Goal: Information Seeking & Learning: Check status

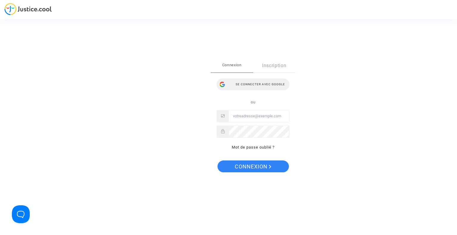
click at [245, 85] on div "Se connecter avec Google" at bounding box center [253, 85] width 73 height 12
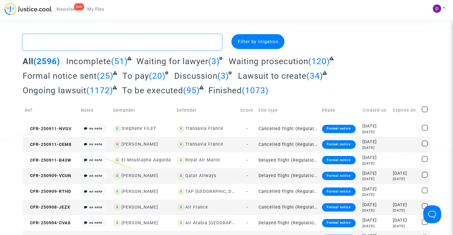
click at [73, 37] on textarea at bounding box center [122, 42] width 199 height 16
paste textarea "LS-250603-AF7J"
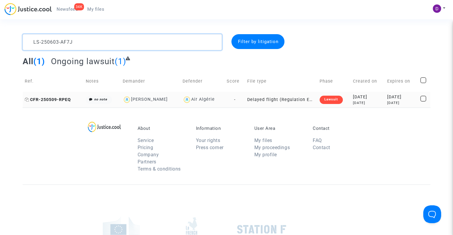
type textarea "LS-250603-AF7J"
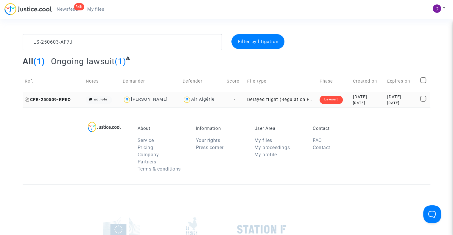
click at [54, 100] on span "CFR-250509-RPEQ" at bounding box center [48, 99] width 46 height 5
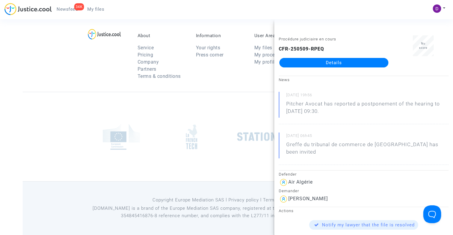
click at [344, 60] on link "Details" at bounding box center [333, 63] width 109 height 10
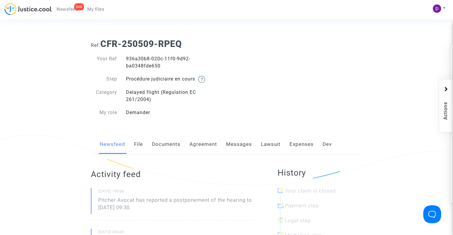
click at [133, 58] on div "936a30b8-020c-11f0-9d92-ba0348fde650" at bounding box center [173, 62] width 105 height 14
copy div "936a30b8"
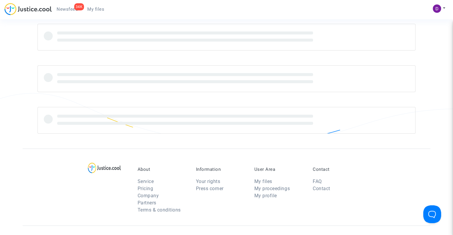
scroll to position [93, 0]
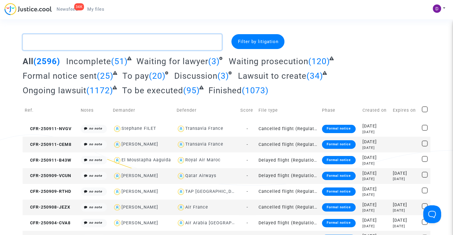
click at [91, 43] on textarea at bounding box center [122, 42] width 199 height 16
paste textarea "LS-250603-AQ8E"
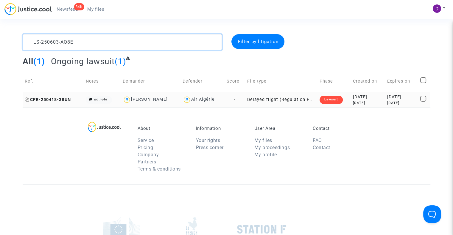
type textarea "LS-250603-AQ8E"
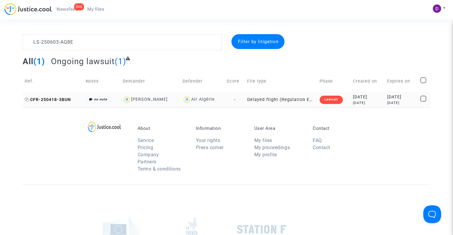
click at [53, 101] on span "CFR-250418-3BUN" at bounding box center [48, 99] width 46 height 5
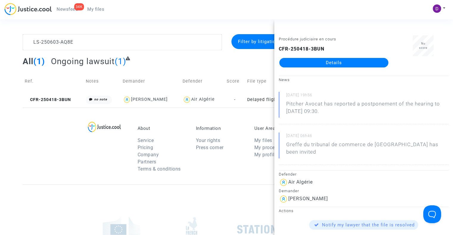
click at [318, 63] on link "Details" at bounding box center [333, 63] width 109 height 10
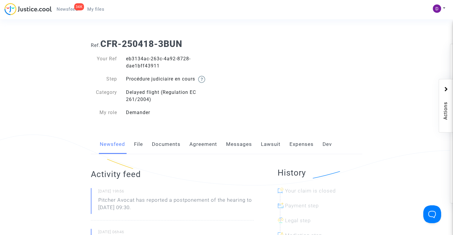
click at [131, 57] on div "eb3134ac-263c-4a92-8728-dae1bff43911" at bounding box center [173, 62] width 105 height 14
copy div "eb3134ac"
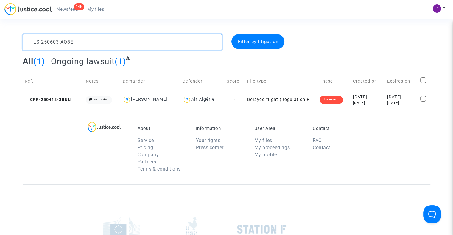
drag, startPoint x: 85, startPoint y: 46, endPoint x: 0, endPoint y: 35, distance: 85.1
click at [0, 36] on div "LS-250603-AQ8E Filter by litigation All (1) Ongoing lawsuit (1) Ref. Notes Dema…" at bounding box center [226, 71] width 453 height 74
paste textarea "B9EQ"
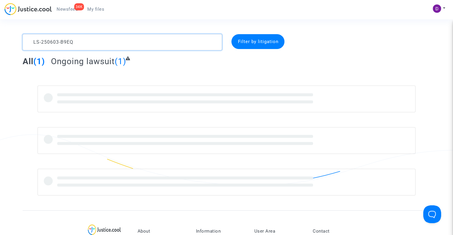
type textarea "LS-250603-B9EQ"
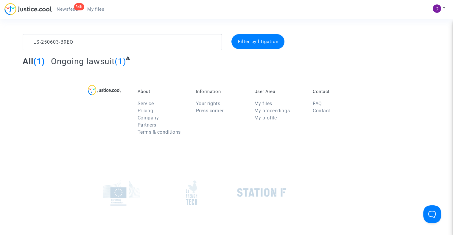
click at [263, 47] on div "Filter by litigation" at bounding box center [257, 41] width 53 height 15
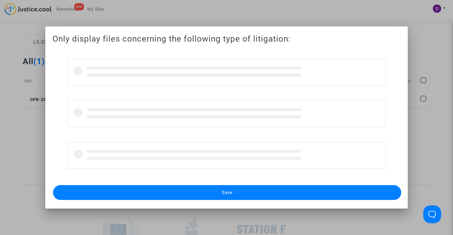
click at [344, 18] on div at bounding box center [226, 117] width 453 height 235
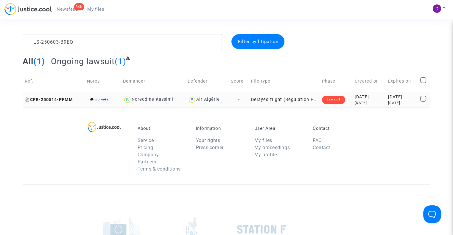
click at [40, 101] on span "CFR-250514-PFMM" at bounding box center [49, 99] width 48 height 5
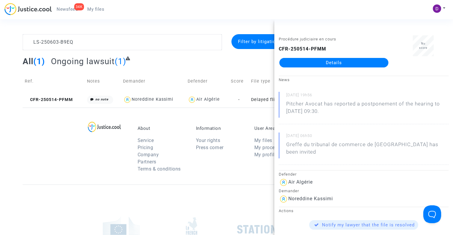
click at [322, 58] on link "Details" at bounding box center [333, 63] width 109 height 10
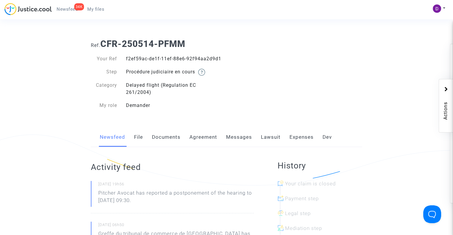
click at [140, 58] on div "f2ef59ac-de1f-11ef-88e6-92f94aa2d9d1" at bounding box center [173, 58] width 105 height 7
copy div "f2ef59ac"
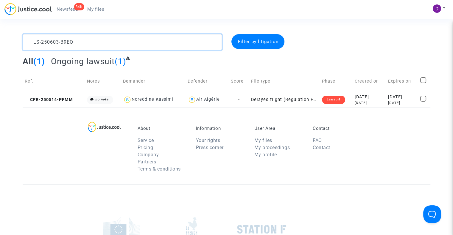
drag, startPoint x: 83, startPoint y: 40, endPoint x: 0, endPoint y: 30, distance: 83.5
click at [0, 30] on section "LS-250603-B9EQ Filter by litigation All (1) Ongoing lawsuit (1) Ref. Notes Dema…" at bounding box center [226, 164] width 453 height 329
paste textarea "DAPZ"
type textarea "LS-250603-DAPZ"
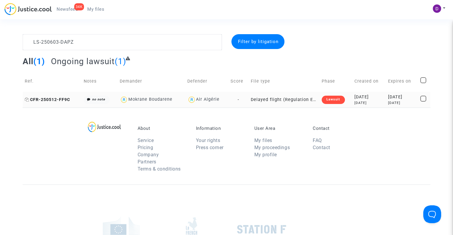
click at [66, 98] on span "CFR-250512-FF9C" at bounding box center [47, 99] width 45 height 5
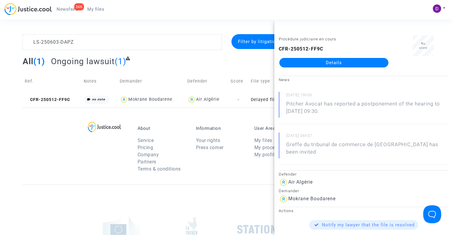
click at [305, 62] on link "Details" at bounding box center [333, 63] width 109 height 10
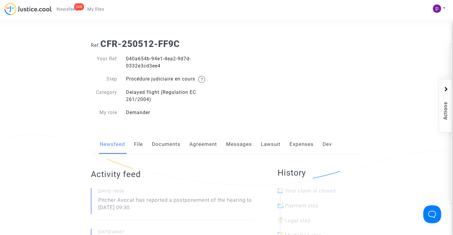
click at [132, 56] on div "040a654b-94e1-4ea2-9d7d-0332e3cd3ee4" at bounding box center [173, 62] width 105 height 14
click at [135, 62] on div "040a654b-94e1-4ea2-9d7d-0332e3cd3ee4" at bounding box center [173, 62] width 105 height 14
copy div "040a654b"
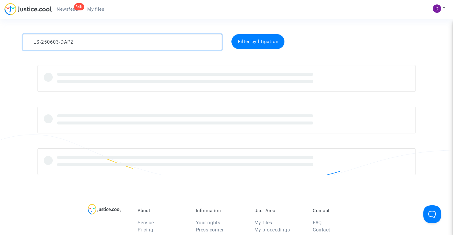
drag, startPoint x: 92, startPoint y: 41, endPoint x: 4, endPoint y: 37, distance: 88.5
click at [4, 37] on div "LS-250603-DAPZ Filter by litigation" at bounding box center [226, 104] width 453 height 141
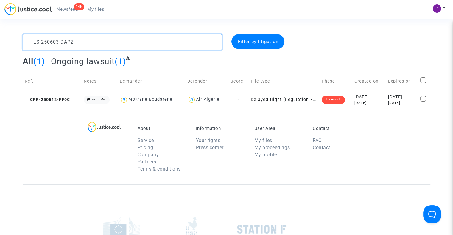
paste textarea "CFR-250514-ECGP"
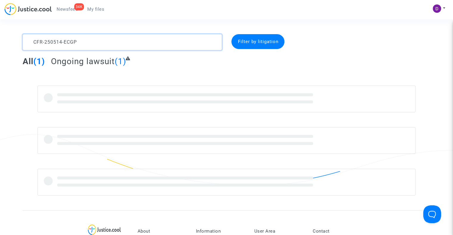
type textarea "CFR-250514-ECGP"
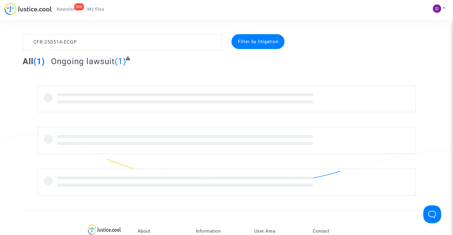
click at [257, 43] on span "Filter by litigation" at bounding box center [257, 41] width 40 height 5
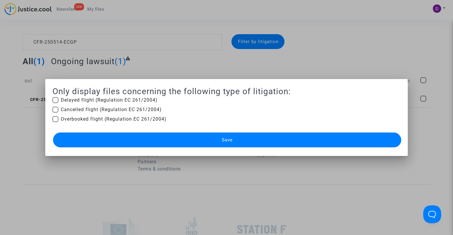
click at [123, 31] on div at bounding box center [226, 117] width 453 height 235
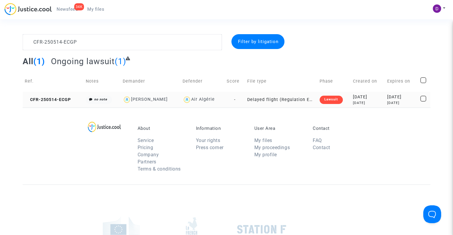
click at [52, 104] on td "CFR-250514-ECGP" at bounding box center [53, 100] width 61 height 16
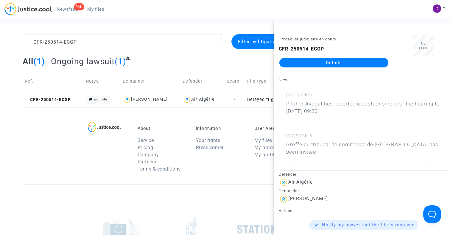
click at [313, 63] on link "Details" at bounding box center [333, 63] width 109 height 10
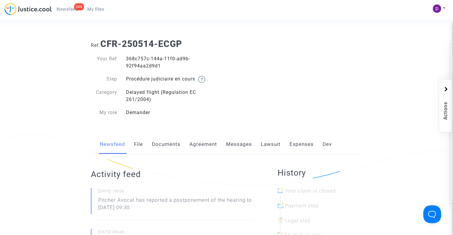
click at [135, 58] on div "368c757c-144a-11f0-ad9b-92f94aa2d9d1" at bounding box center [173, 62] width 105 height 14
copy div "368c757c"
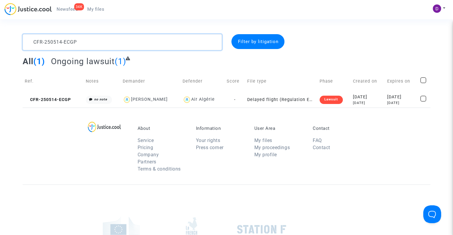
drag, startPoint x: 18, startPoint y: 47, endPoint x: 5, endPoint y: 48, distance: 12.5
click at [5, 48] on div "CFR-250514-ECGP Filter by litigation All (1) Ongoing lawsuit (1) Ref. Notes Dem…" at bounding box center [226, 71] width 453 height 74
paste textarea "TAM9"
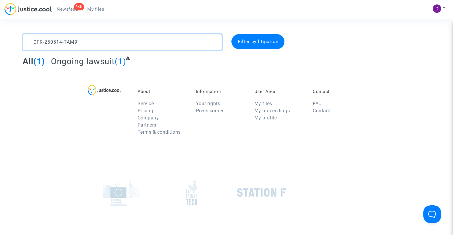
type textarea "CFR-250514-TAM9"
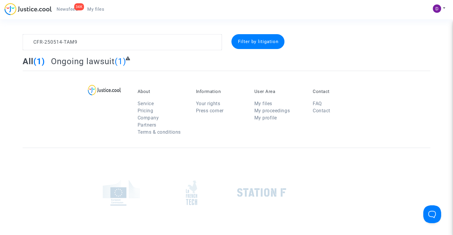
click at [268, 40] on span "Filter by litigation" at bounding box center [257, 41] width 40 height 5
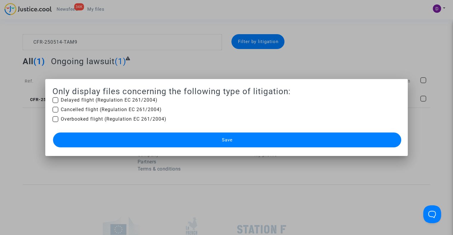
click at [352, 46] on div at bounding box center [226, 117] width 453 height 235
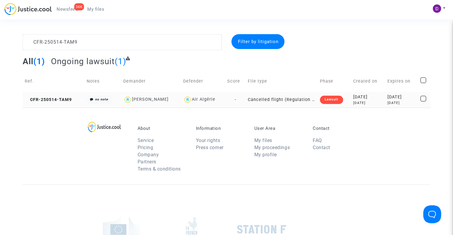
click at [46, 96] on td "CFR-250514-TAM9" at bounding box center [54, 100] width 62 height 16
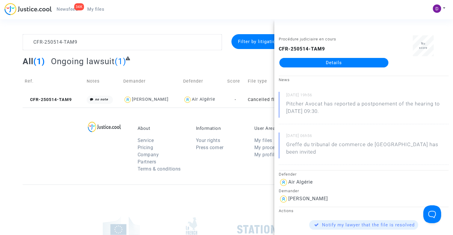
click at [338, 62] on link "Details" at bounding box center [333, 63] width 109 height 10
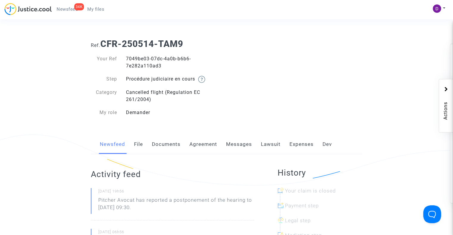
click at [138, 59] on div "7049be03-07dc-4a0b-b6b6-7e282a110ad3" at bounding box center [173, 62] width 105 height 14
copy div "7049be03"
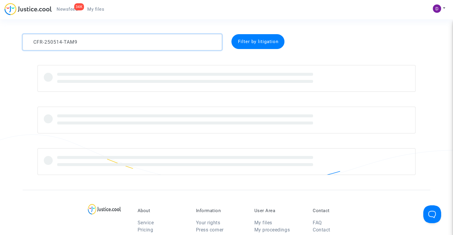
scroll to position [1, 0]
drag, startPoint x: 105, startPoint y: 41, endPoint x: 0, endPoint y: 39, distance: 105.4
click at [0, 39] on div "CFR-250514-TAM9 Filter by litigation" at bounding box center [226, 104] width 453 height 141
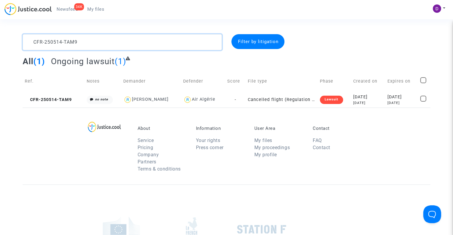
paste textarea "418-HV6H"
type textarea "CFR-250418-HV6H"
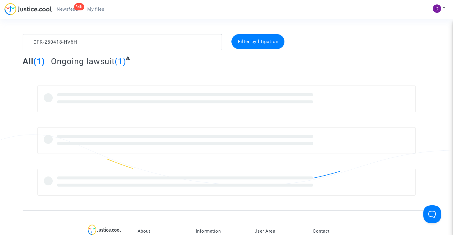
click at [262, 43] on span "Filter by litigation" at bounding box center [257, 41] width 40 height 5
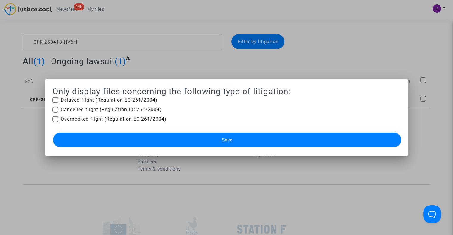
click at [282, 69] on div at bounding box center [226, 117] width 453 height 235
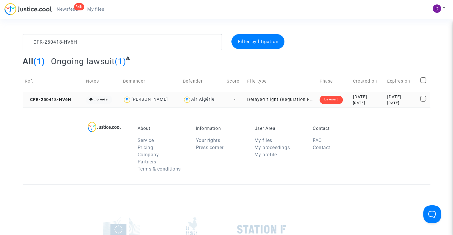
click at [54, 106] on td "CFR-250418-HV6H" at bounding box center [53, 100] width 61 height 16
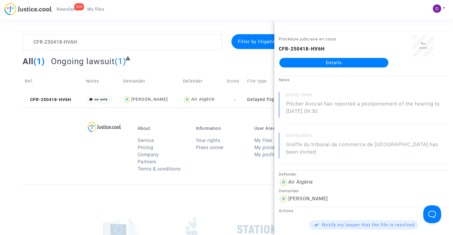
click at [305, 63] on link "Details" at bounding box center [333, 63] width 109 height 10
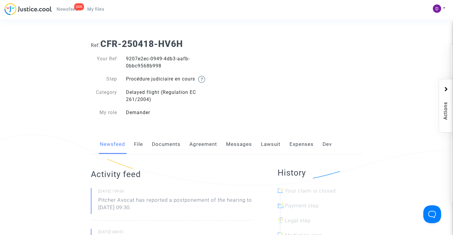
click at [130, 58] on div "9207e2ec-0949-4db3-aafb-0bbc9568b998" at bounding box center [173, 62] width 105 height 14
copy div "9207e2ec"
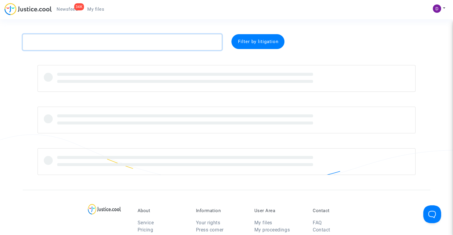
click at [62, 42] on textarea at bounding box center [122, 42] width 199 height 16
paste textarea "CFR-250512-KTN7"
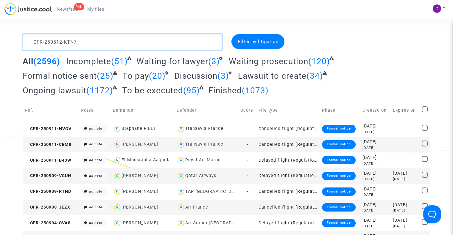
scroll to position [7, 0]
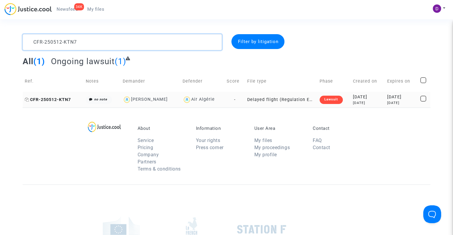
type textarea "CFR-250512-KTN7"
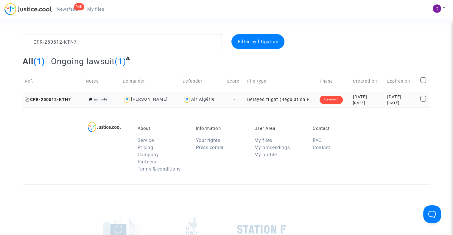
click at [57, 98] on span "CFR-250512-KTN7" at bounding box center [48, 99] width 46 height 5
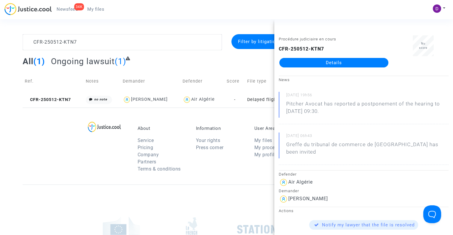
click at [321, 61] on link "Details" at bounding box center [333, 63] width 109 height 10
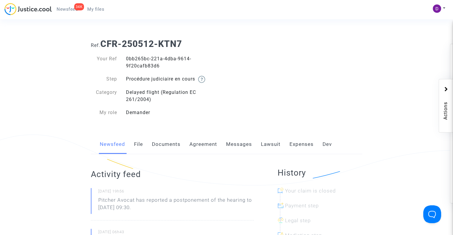
click at [138, 61] on div "0bb265bc-221a-4dba-9614-9f20cafb83d6" at bounding box center [173, 62] width 105 height 14
copy div "0bb265bc"
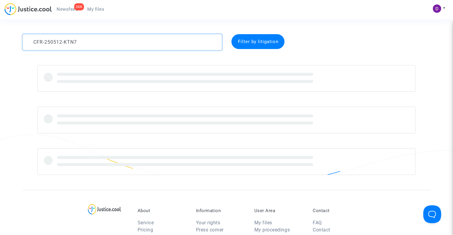
drag, startPoint x: 87, startPoint y: 42, endPoint x: 9, endPoint y: 41, distance: 78.3
click at [10, 41] on div "CFR-250512-KTN7 Filter by litigation" at bounding box center [226, 104] width 453 height 141
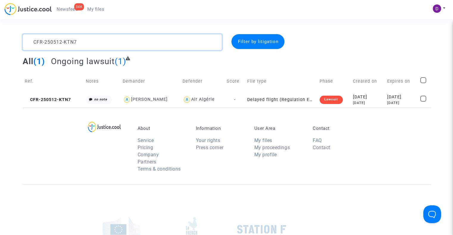
paste textarea "[PERSON_NAME]"
type textarea "[PERSON_NAME]"
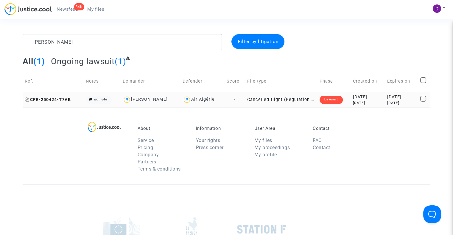
click at [60, 97] on span "CFR-250424-T7AB" at bounding box center [48, 99] width 46 height 5
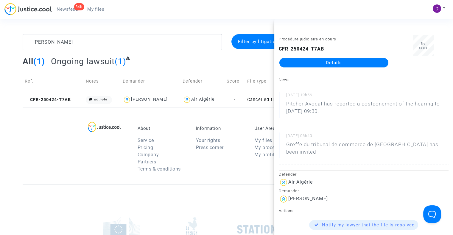
click at [312, 65] on link "Details" at bounding box center [333, 63] width 109 height 10
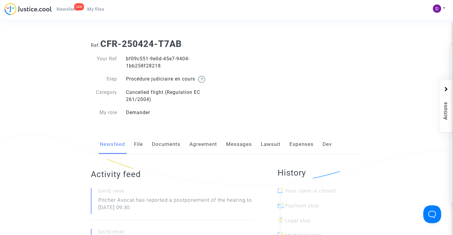
click at [131, 57] on div "bf09c551-9e0d-45e7-9404-1bb258f28218" at bounding box center [173, 62] width 105 height 14
copy div "bf09c551"
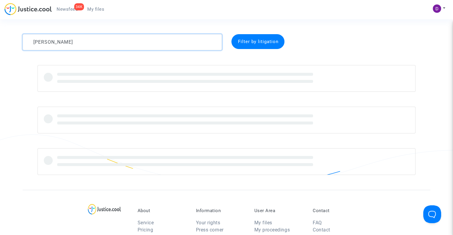
click at [100, 42] on textarea at bounding box center [122, 42] width 199 height 16
paste textarea "CFR-250116-7VAP"
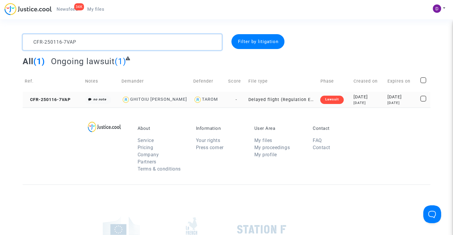
type textarea "CFR-250116-7VAP"
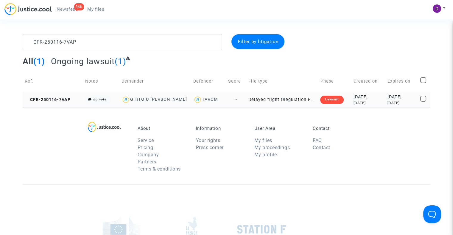
click at [49, 97] on copy "CFR-250116-7VAP" at bounding box center [48, 99] width 46 height 5
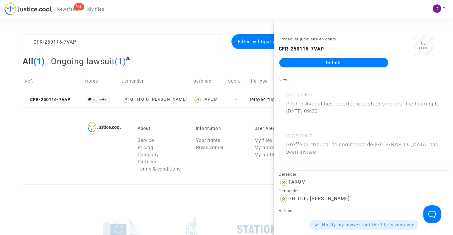
click at [321, 65] on link "Details" at bounding box center [333, 63] width 109 height 10
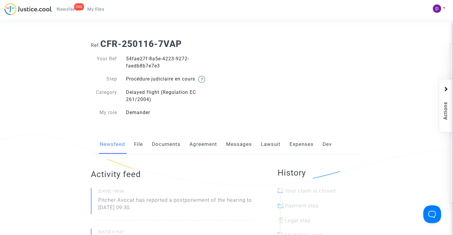
click at [136, 57] on div "54fae27f-8a5e-4223-9272-faedb8b7e7e3" at bounding box center [173, 62] width 105 height 14
copy div "54fae27f"
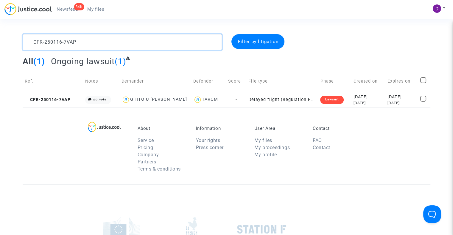
click at [127, 42] on textarea at bounding box center [122, 42] width 199 height 16
paste textarea "40911-N8FH"
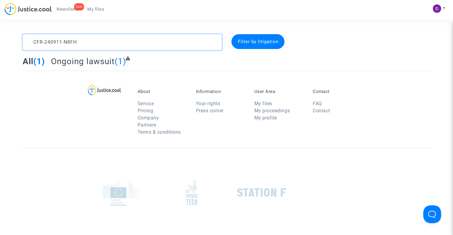
type textarea "CFR-240911-N8FH"
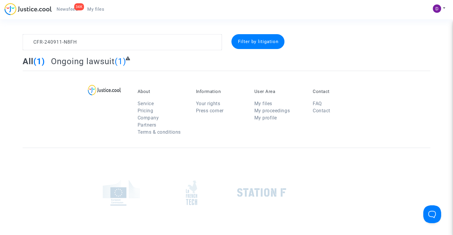
click at [242, 46] on div "Filter by litigation" at bounding box center [257, 41] width 53 height 15
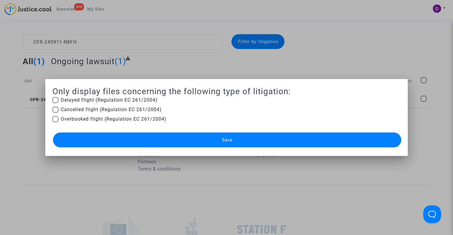
click at [399, 68] on div at bounding box center [226, 117] width 453 height 235
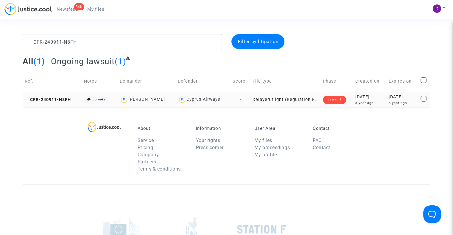
click at [51, 95] on td "CFR-240911-N8FH" at bounding box center [52, 100] width 59 height 16
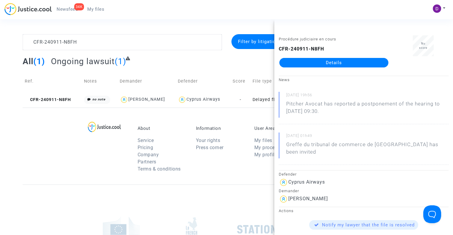
click at [358, 68] on div "Procédure judiciaire en cours CFR-240911-N8FH Details" at bounding box center [333, 53] width 119 height 37
click at [357, 64] on link "Details" at bounding box center [333, 63] width 109 height 10
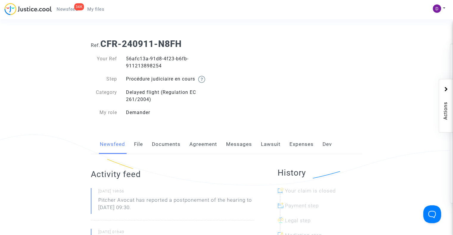
click at [133, 60] on div "56afc13a-91d8-4f23-b6fb-911213898254" at bounding box center [173, 62] width 105 height 14
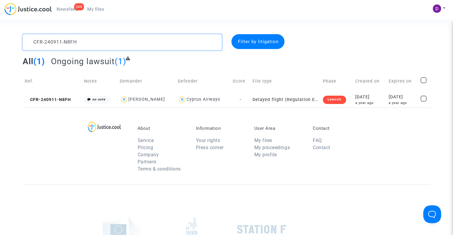
drag, startPoint x: 83, startPoint y: 43, endPoint x: 8, endPoint y: 44, distance: 75.0
click at [9, 44] on div "CFR-240911-N8FH Filter by litigation All (1) Ongoing lawsuit (1) Ref. Notes Dem…" at bounding box center [226, 71] width 453 height 74
paste textarea "50424-DP9V"
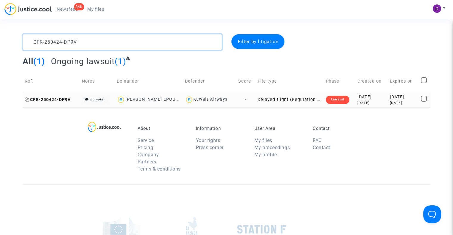
type textarea "CFR-250424-DP9V"
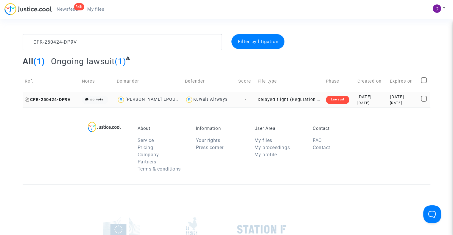
click at [59, 97] on span "CFR-250424-DP9V" at bounding box center [48, 99] width 46 height 5
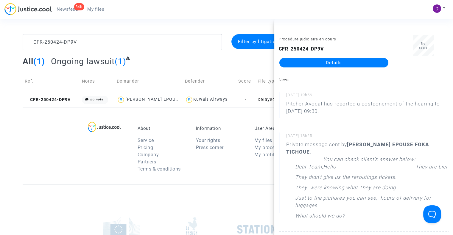
click at [310, 61] on link "Details" at bounding box center [333, 63] width 109 height 10
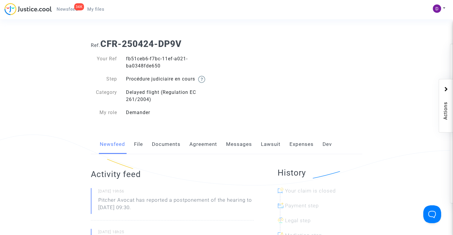
click at [134, 60] on div "fb51ceb6-f7bc-11ef-a021-ba0348fde650" at bounding box center [173, 62] width 105 height 14
click at [135, 60] on div "fb51ceb6-f7bc-11ef-a021-ba0348fde650" at bounding box center [173, 62] width 105 height 14
click at [134, 60] on div "fb51ceb6-f7bc-11ef-a021-ba0348fde650" at bounding box center [173, 62] width 105 height 14
click at [135, 57] on div "fb51ceb6-f7bc-11ef-a021-ba0348fde650" at bounding box center [173, 62] width 105 height 14
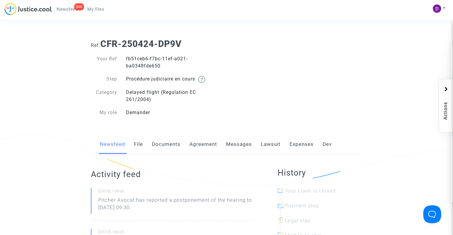
click at [135, 57] on div "fb51ceb6-f7bc-11ef-a021-ba0348fde650" at bounding box center [173, 62] width 105 height 14
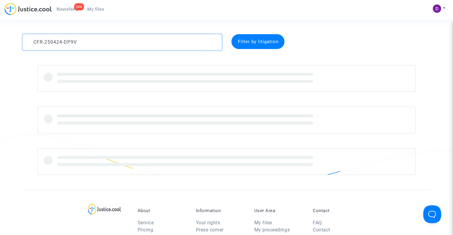
drag, startPoint x: 32, startPoint y: 47, endPoint x: 10, endPoint y: 43, distance: 22.8
click at [0, 44] on div "CFR-250424-DP9V Filter by litigation" at bounding box center [226, 104] width 453 height 141
paste textarea "CFR-250424-WRTM"
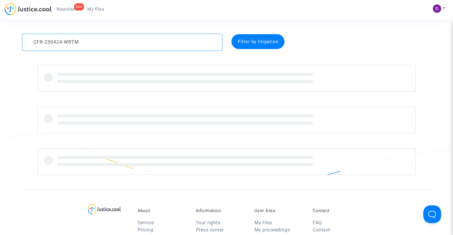
type textarea "CFR-250424-WRTM"
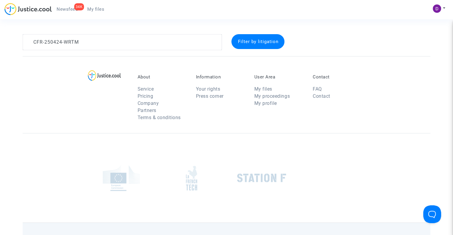
click at [261, 36] on div "Filter by litigation" at bounding box center [257, 41] width 53 height 15
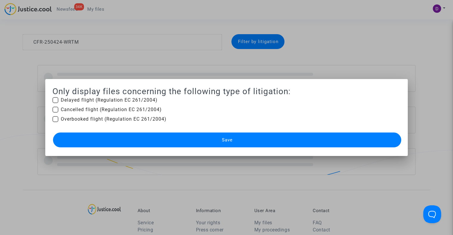
drag, startPoint x: 322, startPoint y: 46, endPoint x: 334, endPoint y: 49, distance: 12.4
click at [322, 46] on div at bounding box center [226, 117] width 453 height 235
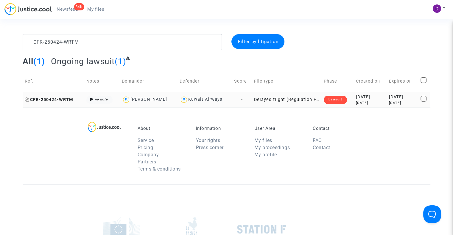
click at [50, 101] on span "CFR-250424-WRTM" at bounding box center [49, 99] width 49 height 5
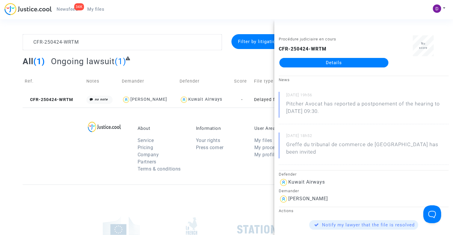
click at [329, 60] on link "Details" at bounding box center [333, 63] width 109 height 10
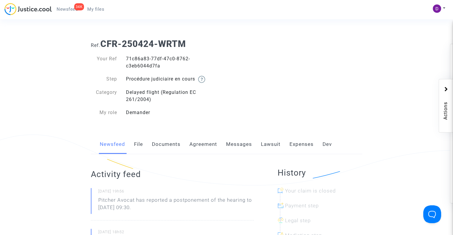
click at [130, 58] on div "71c86a83-77df-47c0-8762-c3eb6044d7fa" at bounding box center [173, 62] width 105 height 14
